Goal: Information Seeking & Learning: Understand process/instructions

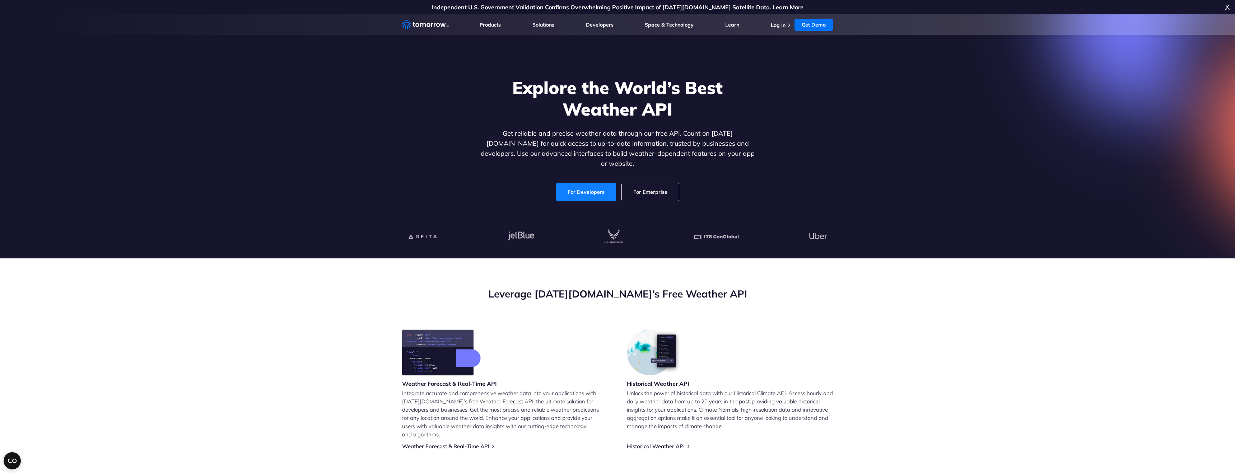
click at [586, 187] on link "For Developers" at bounding box center [586, 192] width 60 height 18
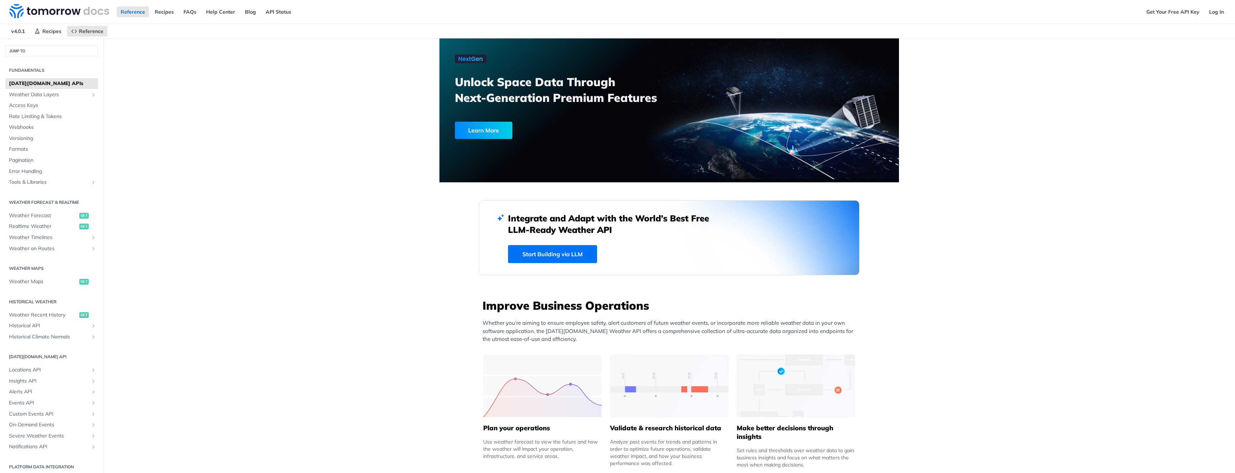
click at [1156, 11] on link "Get Your Free API Key" at bounding box center [1173, 11] width 61 height 11
click at [1215, 12] on link "Log In" at bounding box center [1216, 11] width 23 height 11
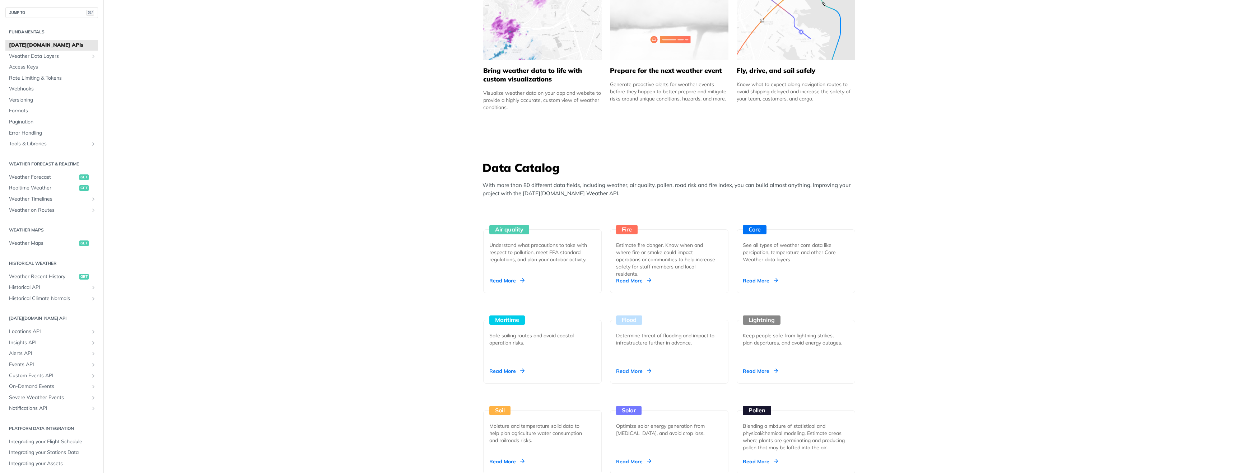
scroll to position [494, 0]
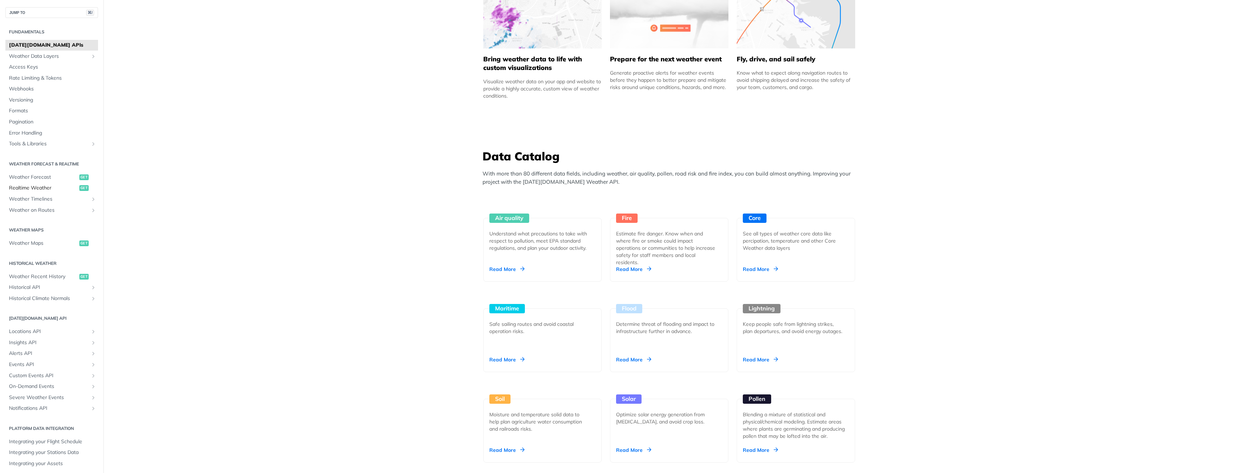
click at [39, 187] on span "Realtime Weather" at bounding box center [43, 188] width 69 height 7
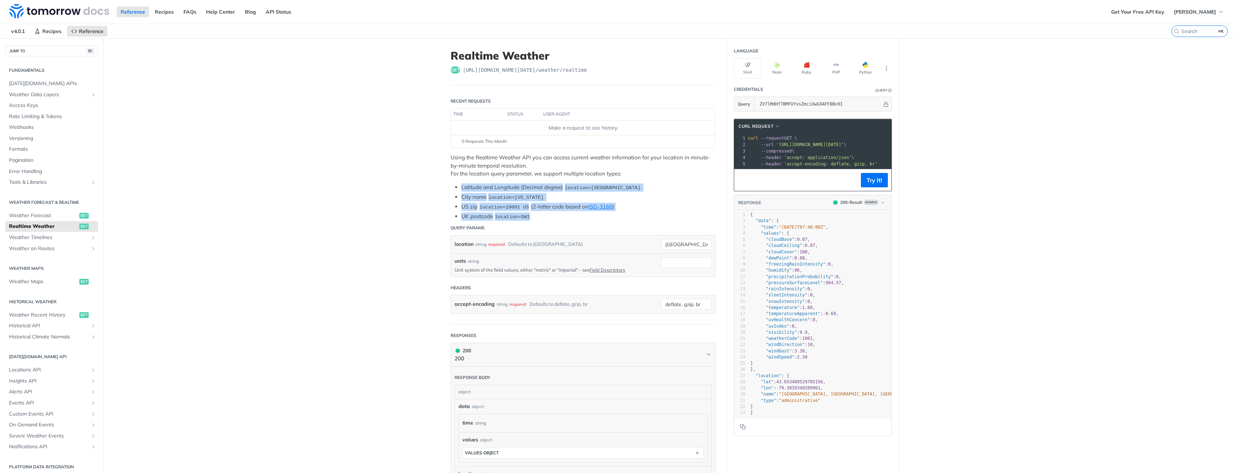
drag, startPoint x: 533, startPoint y: 218, endPoint x: 461, endPoint y: 188, distance: 78.4
click at [461, 188] on ul "Latitude and Longitude (Decimal degree) location=42.3478, -71.0466 City name lo…" at bounding box center [583, 201] width 265 height 37
click at [555, 215] on li "UK postcode location=SW1" at bounding box center [588, 217] width 254 height 8
drag, startPoint x: 535, startPoint y: 216, endPoint x: 461, endPoint y: 185, distance: 80.0
click at [461, 185] on ul "Latitude and Longitude (Decimal degree) location=42.3478, -71.0466 City name lo…" at bounding box center [583, 201] width 265 height 37
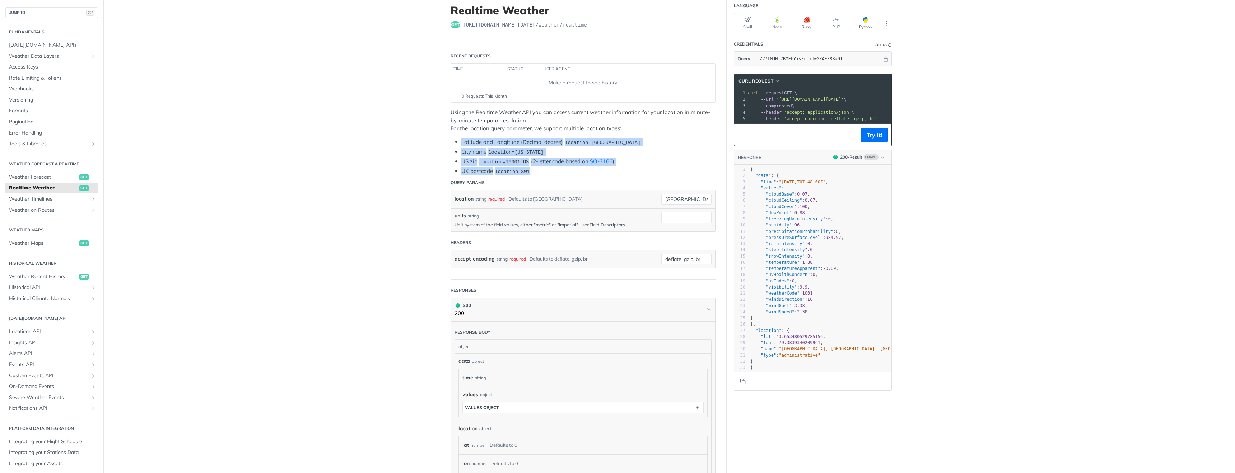
scroll to position [49, 0]
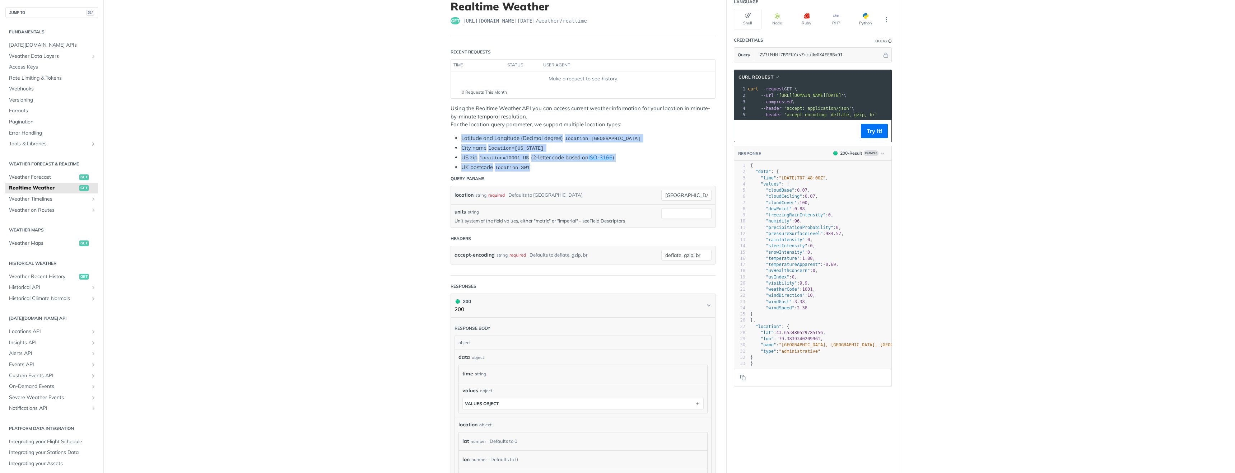
click at [540, 166] on li "UK postcode location=SW1" at bounding box center [588, 167] width 254 height 8
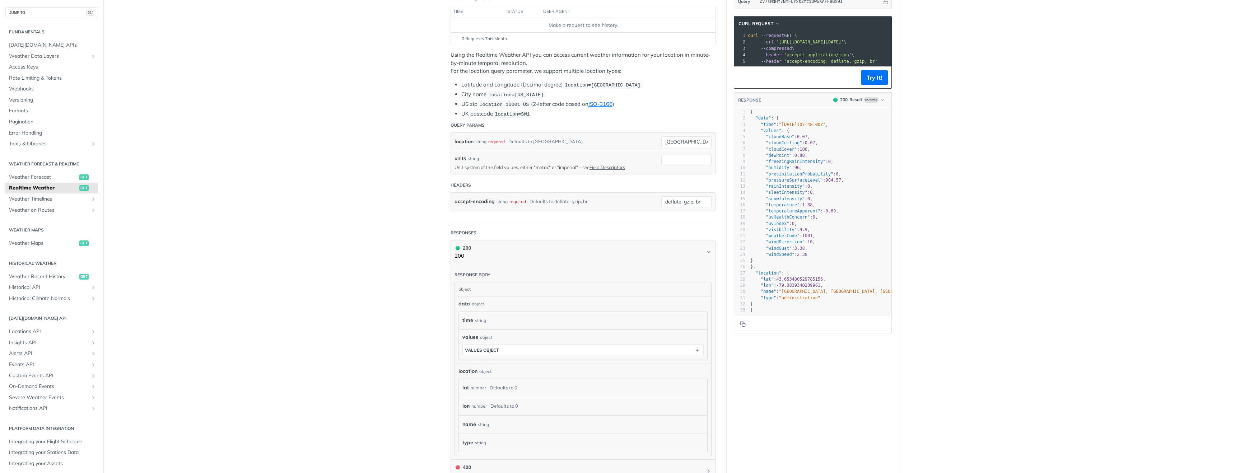
scroll to position [103, 0]
click at [531, 69] on p "Using the Realtime Weather API you can access current weather information for y…" at bounding box center [583, 62] width 265 height 24
drag, startPoint x: 531, startPoint y: 69, endPoint x: 446, endPoint y: 55, distance: 85.5
click at [446, 55] on article "Realtime Weather get https://api.tomorrow.io/v4 /weather/realtime Recent Reques…" at bounding box center [582, 260] width 287 height 650
click at [493, 68] on p "Using the Realtime Weather API you can access current weather information for y…" at bounding box center [583, 62] width 265 height 24
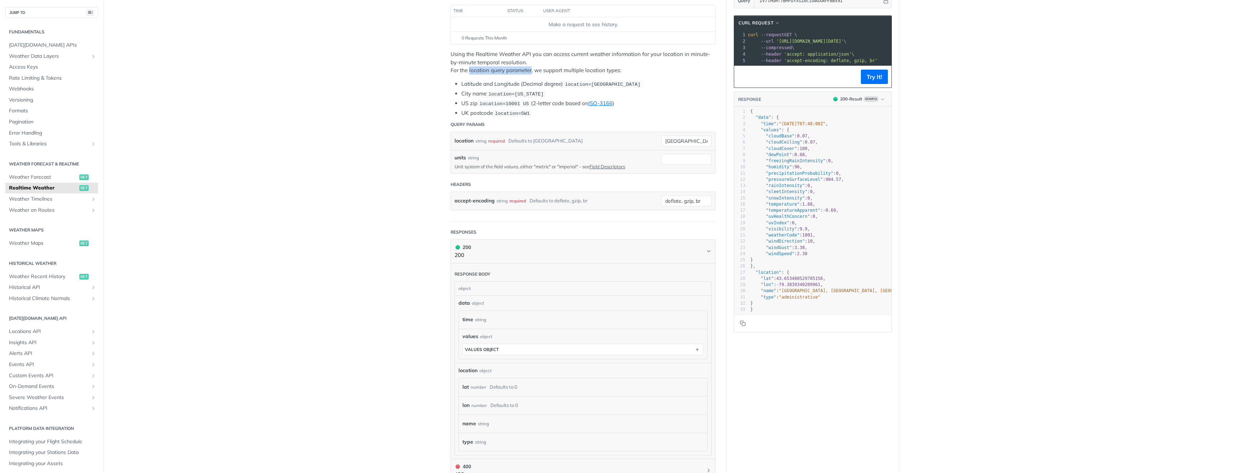
drag, startPoint x: 469, startPoint y: 70, endPoint x: 532, endPoint y: 68, distance: 62.5
click at [532, 68] on p "Using the Realtime Weather API you can access current weather information for y…" at bounding box center [583, 62] width 265 height 24
drag, startPoint x: 535, startPoint y: 69, endPoint x: 619, endPoint y: 68, distance: 83.7
click at [619, 68] on p "Using the Realtime Weather API you can access current weather information for y…" at bounding box center [583, 62] width 265 height 24
click at [601, 85] on span "location=42.3478, -71.0466" at bounding box center [603, 84] width 76 height 5
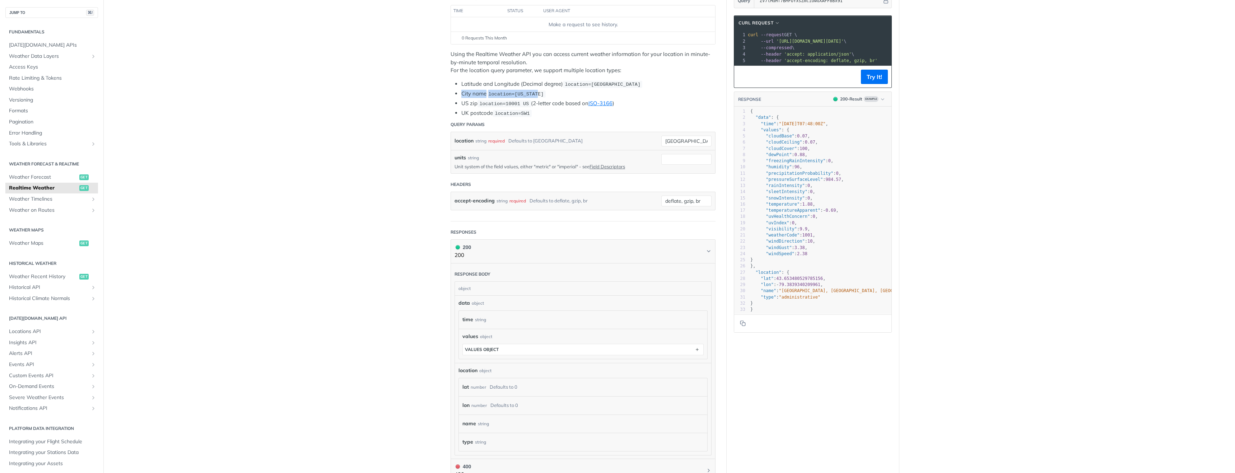
drag, startPoint x: 555, startPoint y: 93, endPoint x: 464, endPoint y: 89, distance: 91.6
click at [464, 90] on li "City name location=new york" at bounding box center [588, 94] width 254 height 8
click at [499, 111] on span "location=SW1" at bounding box center [512, 113] width 35 height 5
drag, startPoint x: 536, startPoint y: 113, endPoint x: 462, endPoint y: 111, distance: 74.4
click at [462, 111] on li "UK postcode location=SW1" at bounding box center [588, 113] width 254 height 8
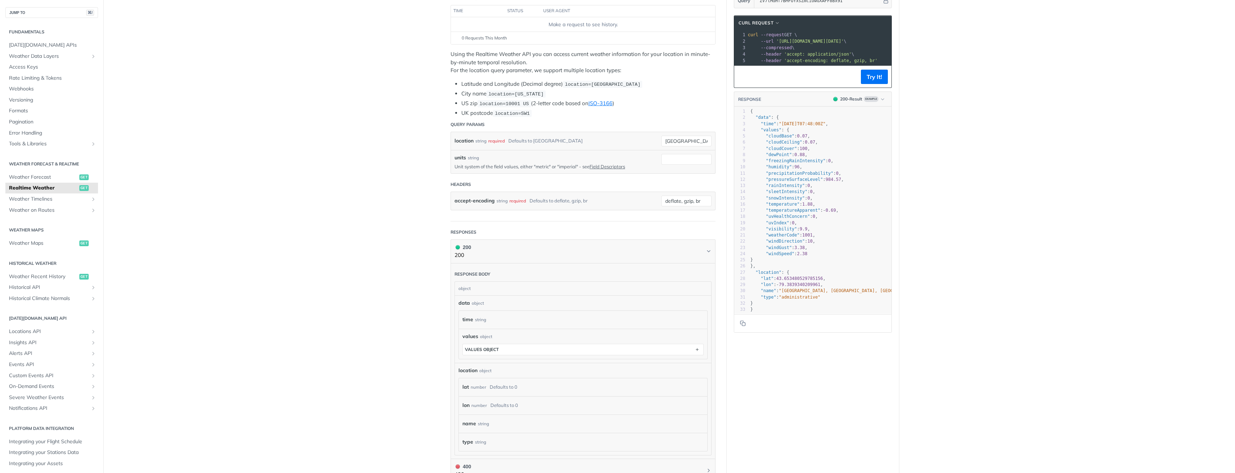
click at [521, 84] on li "Latitude and Longitude (Decimal degree) location=42.3478, -71.0466" at bounding box center [588, 84] width 254 height 8
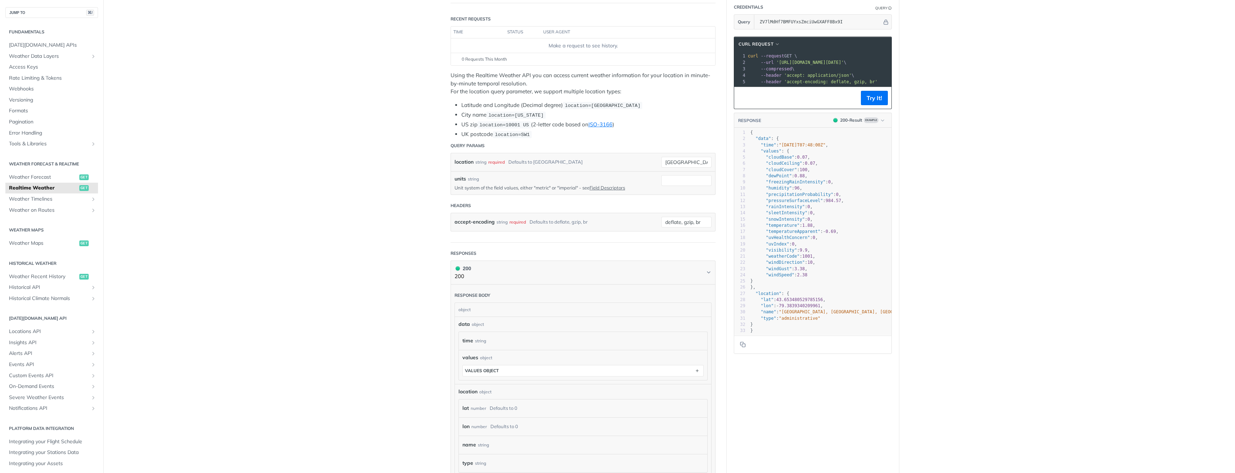
scroll to position [0, 0]
